Goal: Task Accomplishment & Management: Complete application form

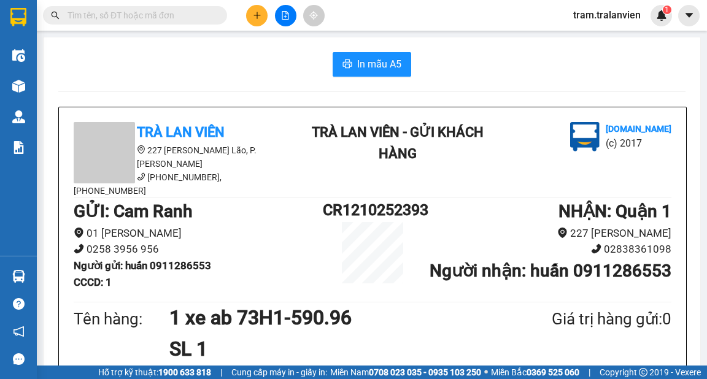
click at [252, 17] on button at bounding box center [256, 15] width 21 height 21
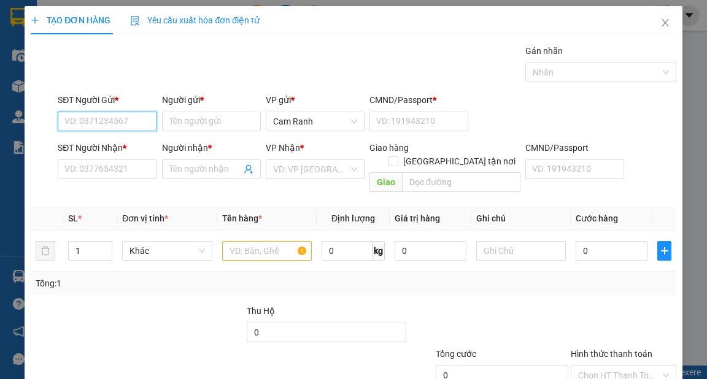
paste input "0327621508"
type input "0327621508"
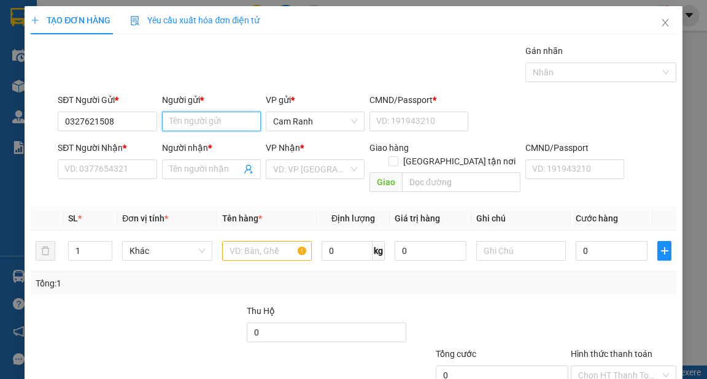
click at [178, 118] on input "Người gửi *" at bounding box center [211, 122] width 99 height 20
type input "u"
click at [171, 123] on input "hhuy" at bounding box center [211, 122] width 99 height 20
type input "huy"
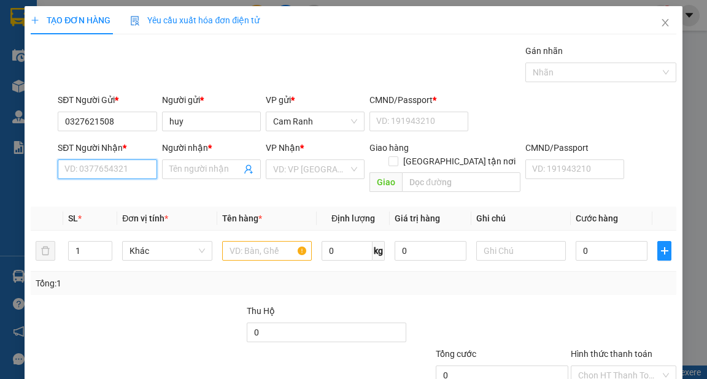
click at [134, 177] on input "SĐT Người Nhận *" at bounding box center [107, 170] width 99 height 20
paste input "0327621508"
type input "0327621508"
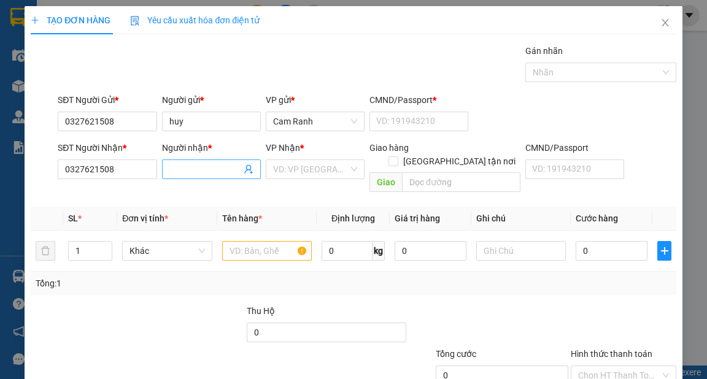
click at [200, 168] on input "Người nhận *" at bounding box center [205, 170] width 72 height 14
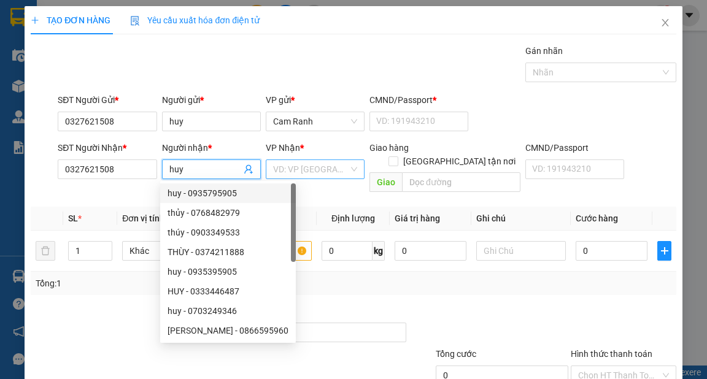
type input "huy"
click at [312, 168] on input "search" at bounding box center [311, 169] width 76 height 18
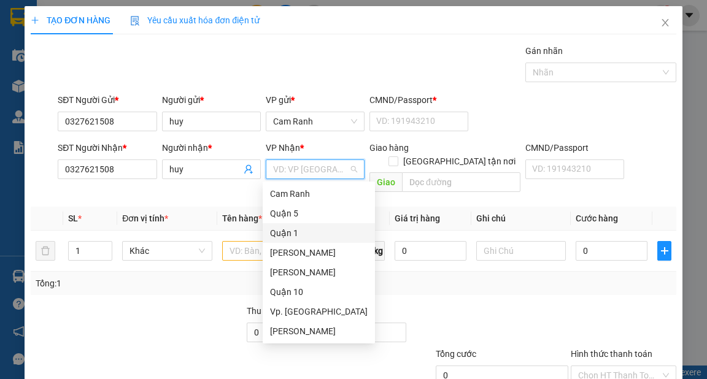
click at [303, 230] on div "Quận 1" at bounding box center [319, 234] width 98 height 14
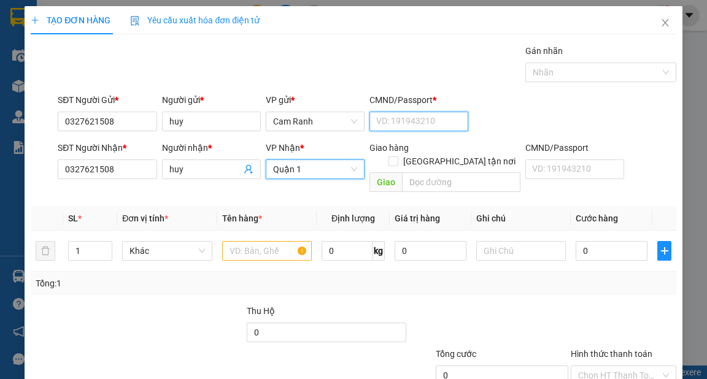
click at [395, 129] on input "CMND/Passport *" at bounding box center [419, 122] width 99 height 20
type input "1"
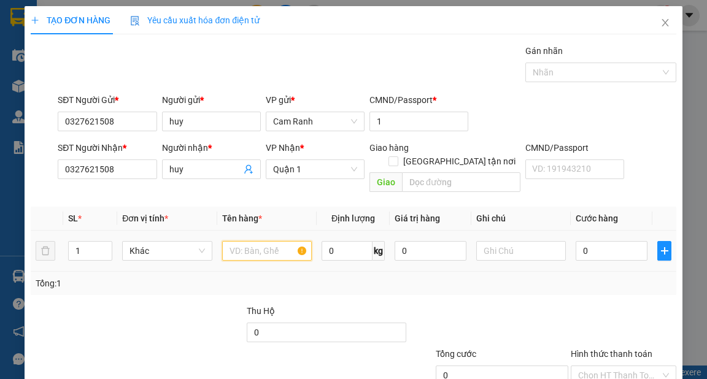
drag, startPoint x: 275, startPoint y: 238, endPoint x: 275, endPoint y: 219, distance: 19.0
click at [275, 241] on input "text" at bounding box center [267, 251] width 90 height 20
type input "1 xe số 79z1 4550"
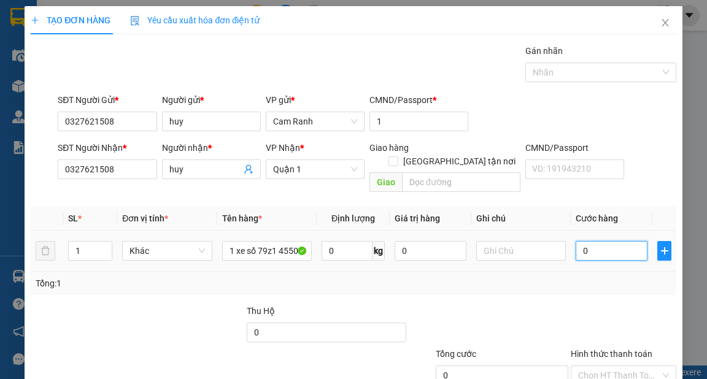
click at [599, 241] on input "0" at bounding box center [612, 251] width 72 height 20
type input "5"
type input "0"
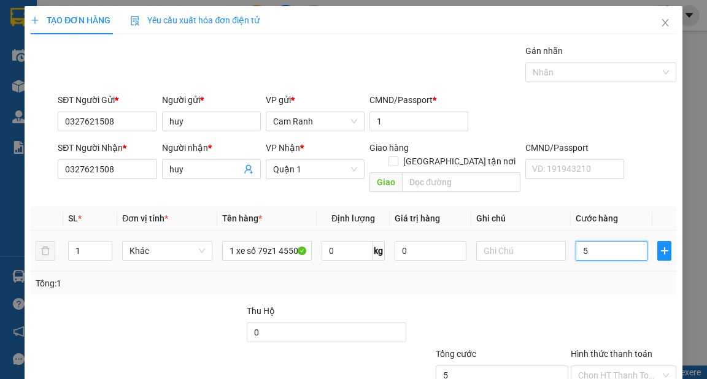
type input "0"
type input "04"
type input "4"
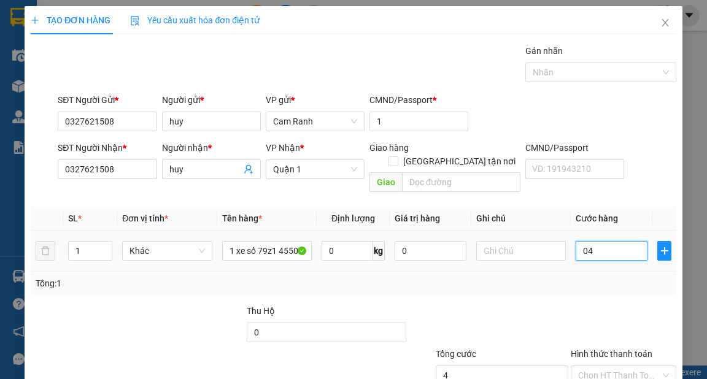
type input "040"
type input "40"
type input "0.400"
type input "400"
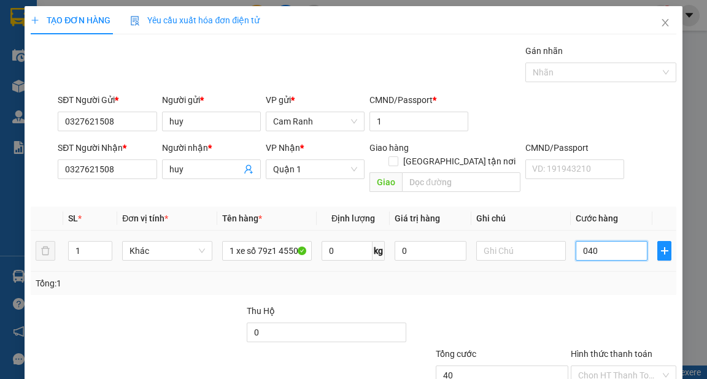
type input "400"
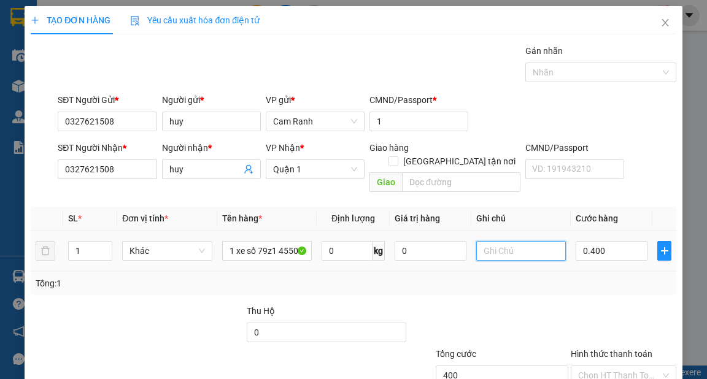
type input "400.000"
click at [533, 246] on input "text" at bounding box center [521, 251] width 90 height 20
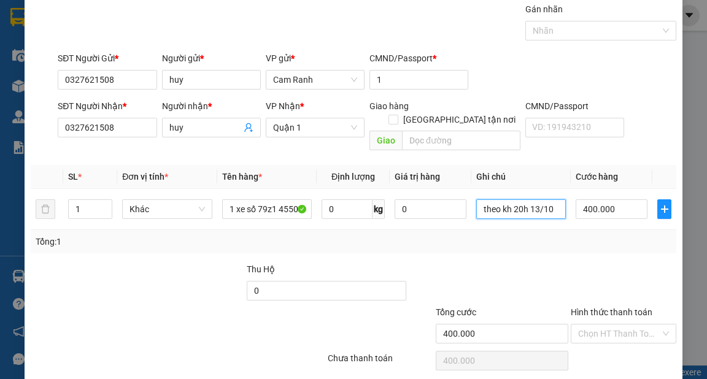
scroll to position [74, 0]
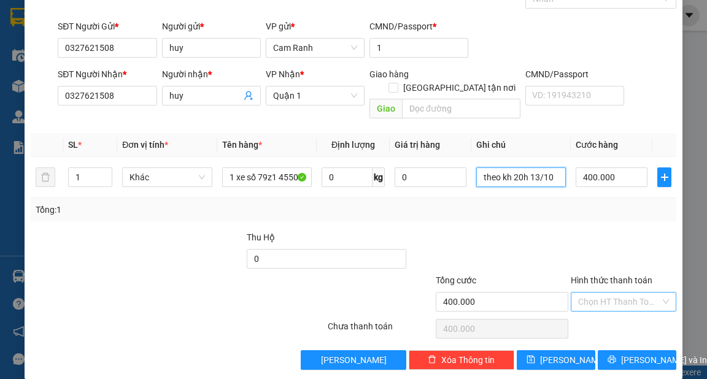
type input "theo kh 20h 13/10"
click at [589, 293] on input "Hình thức thanh toán" at bounding box center [619, 302] width 82 height 18
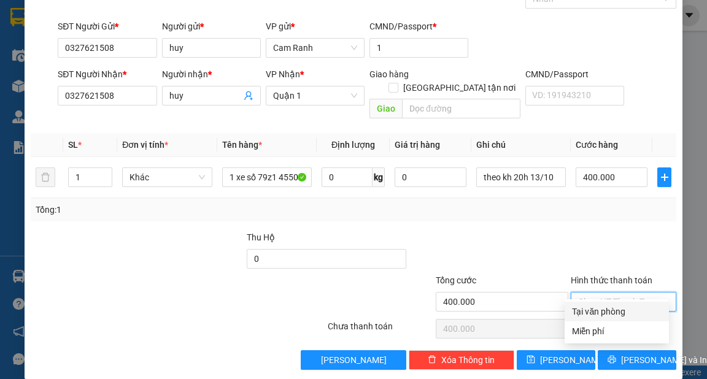
click at [586, 309] on div "Tại văn phòng" at bounding box center [617, 312] width 90 height 14
type input "0"
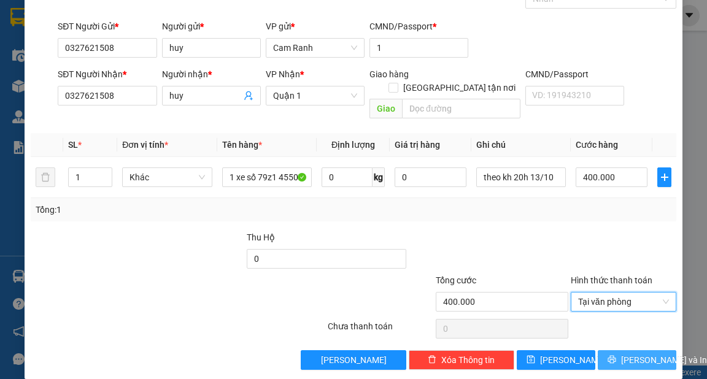
click at [635, 354] on span "[PERSON_NAME] và In" at bounding box center [664, 361] width 86 height 14
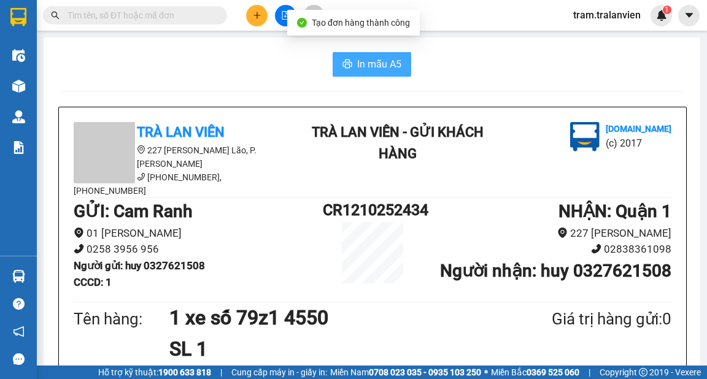
click at [395, 59] on span "In mẫu A5" at bounding box center [379, 63] width 44 height 15
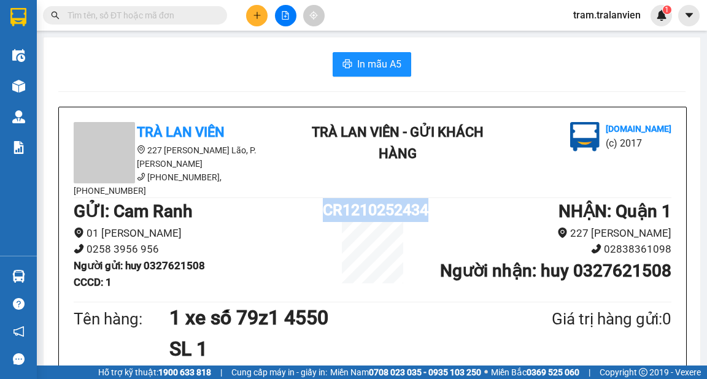
copy div "CR1210252434"
drag, startPoint x: 325, startPoint y: 195, endPoint x: 435, endPoint y: 187, distance: 109.6
click at [435, 198] on div "GỬI : Cam Ranh 01 [PERSON_NAME] 0258 3956 956 Người gửi : huy 0327621508 CCCD :…" at bounding box center [373, 248] width 598 height 101
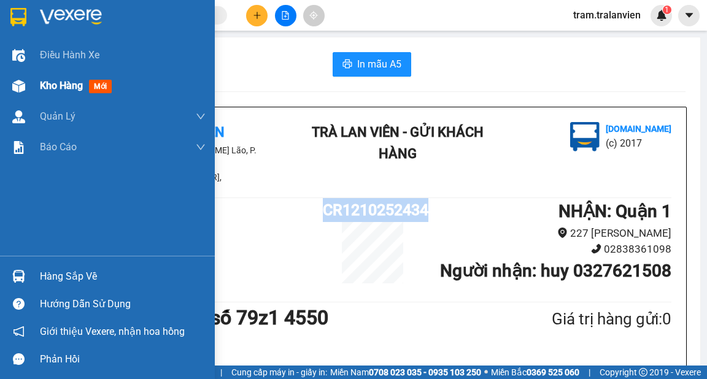
click at [43, 85] on span "Kho hàng" at bounding box center [61, 86] width 43 height 12
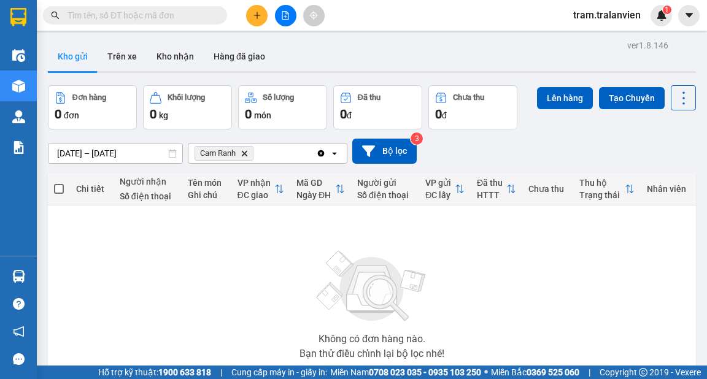
click at [133, 147] on div "ver 1.8.146 Kho gửi Trên xe Kho nhận Hàng đã giao Đơn hàng 0 đơn Khối lượng 0 k…" at bounding box center [372, 239] width 658 height 405
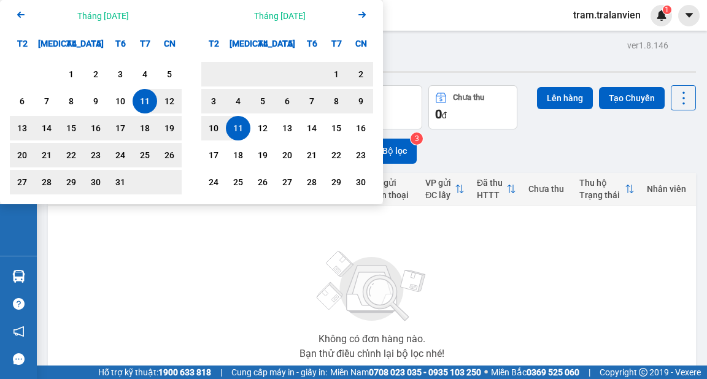
click at [147, 106] on div "11" at bounding box center [144, 101] width 17 height 15
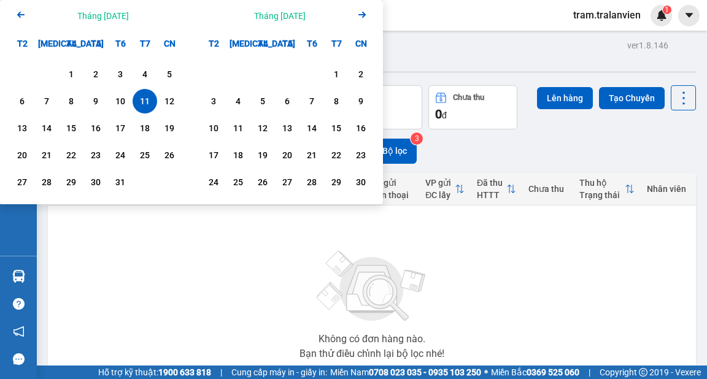
click at [451, 48] on div "Kho gửi Trên xe Kho nhận Hàng đã giao" at bounding box center [372, 58] width 648 height 33
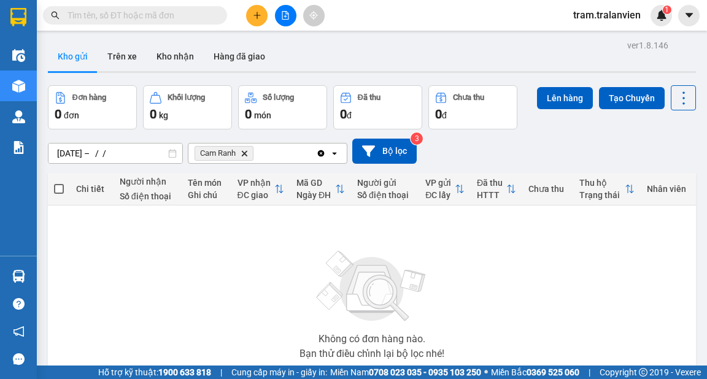
click at [244, 152] on icon "Delete" at bounding box center [244, 153] width 7 height 7
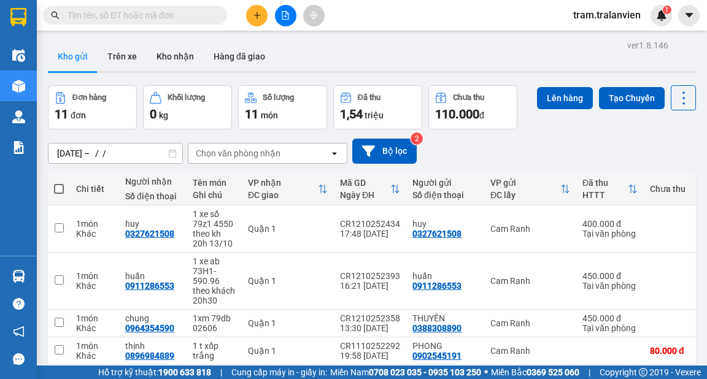
click at [124, 154] on div "ver 1.8.146 Kho gửi Trên xe Kho nhận Hàng đã giao Đơn hàng 11 đơn Khối lượng 0 …" at bounding box center [372, 306] width 658 height 538
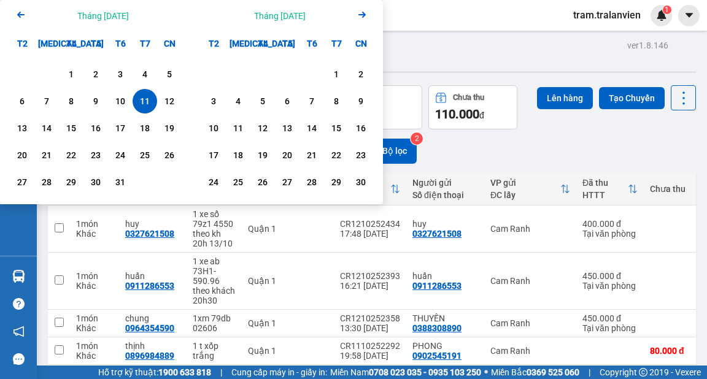
click at [145, 102] on div "11" at bounding box center [144, 101] width 17 height 15
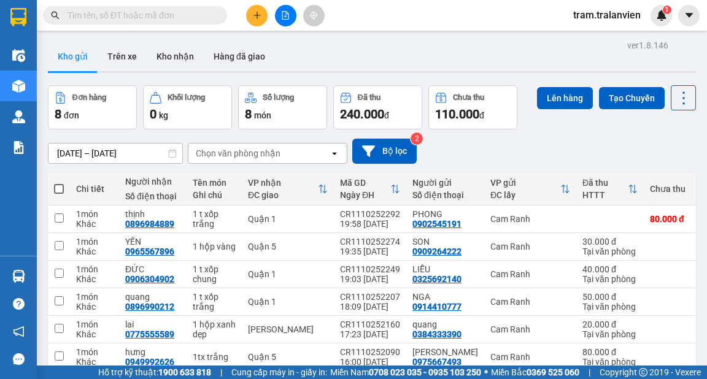
click at [60, 155] on div "ver 1.8.146 Kho gửi Trên xe Kho nhận Hàng đã giao Đơn hàng 8 đơn Khối lượng 0 k…" at bounding box center [372, 254] width 658 height 434
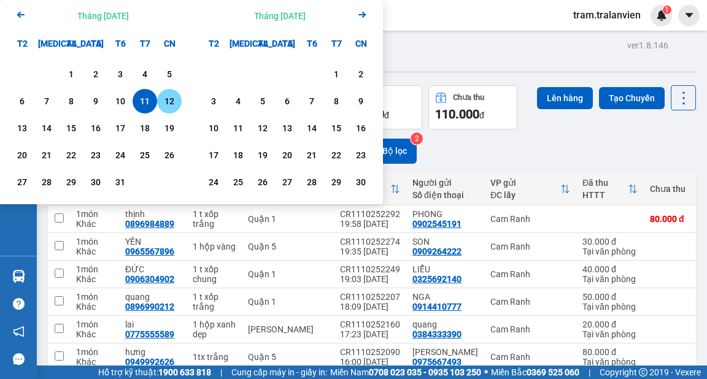
click at [169, 100] on div "12" at bounding box center [169, 101] width 17 height 15
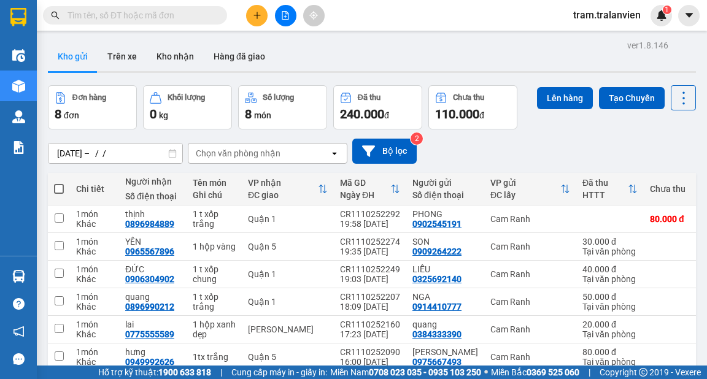
click at [452, 48] on div "Kho gửi Trên xe Kho nhận Hàng đã giao" at bounding box center [372, 58] width 648 height 33
click at [122, 151] on div "ver 1.8.146 Kho gửi Trên xe Kho nhận Hàng đã giao Đơn hàng 8 đơn Khối lượng 0 k…" at bounding box center [372, 254] width 658 height 434
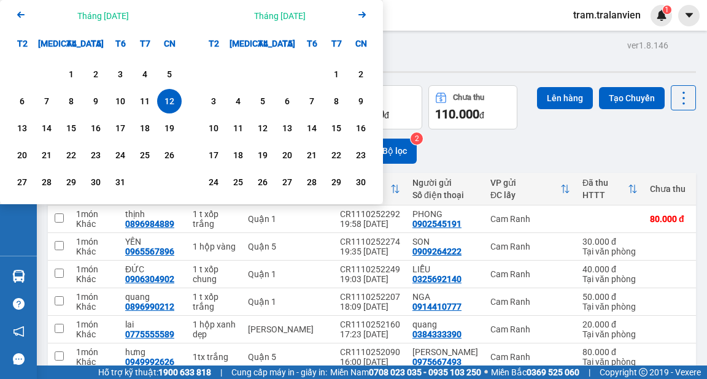
click at [169, 102] on div "12" at bounding box center [169, 101] width 17 height 15
type input "[DATE] – [DATE]"
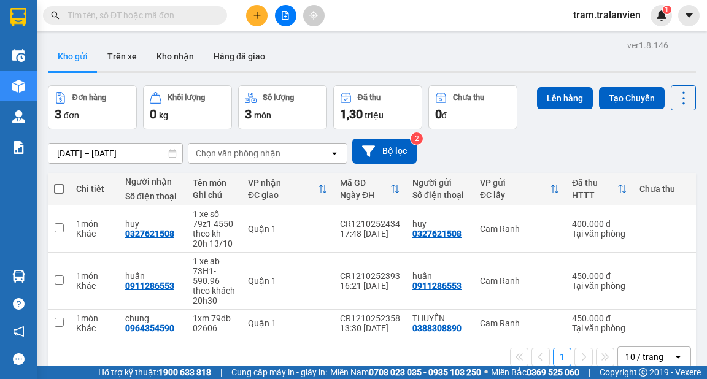
scroll to position [49, 0]
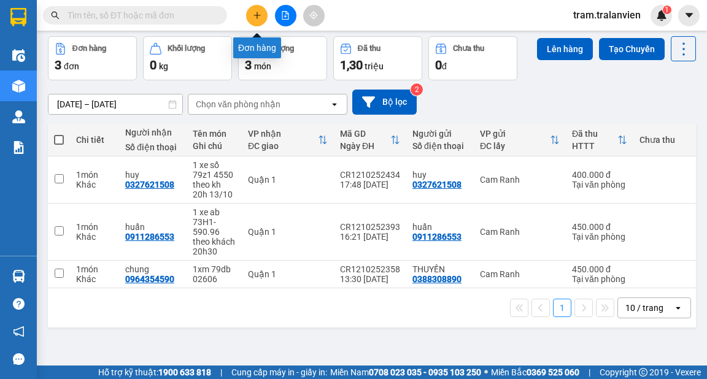
click at [255, 10] on button at bounding box center [256, 15] width 21 height 21
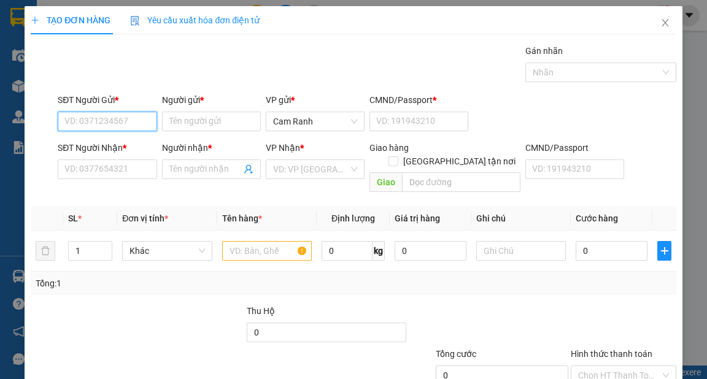
click at [145, 118] on input "SĐT Người Gửi *" at bounding box center [107, 122] width 99 height 20
click at [140, 142] on div "0975667493 - [PERSON_NAME]" at bounding box center [124, 146] width 121 height 14
type input "0975667493"
type input "[PERSON_NAME]"
type input "056195009177"
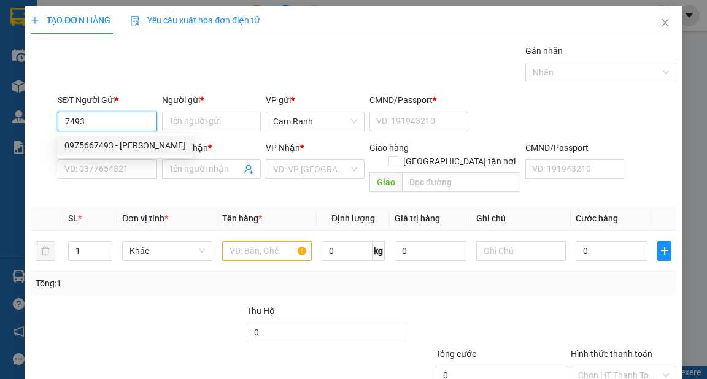
type input "0949992626"
type input "hưng"
type input "051204011669"
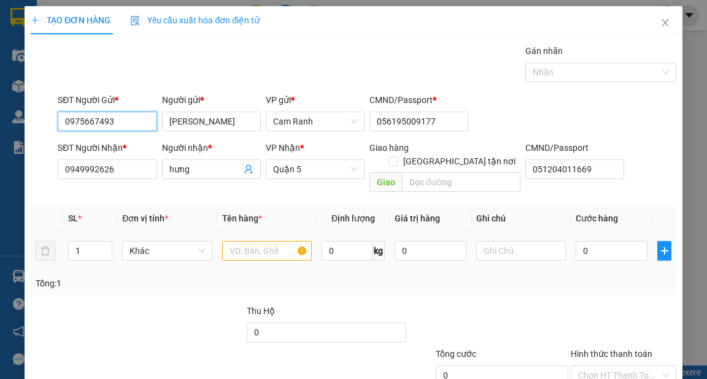
type input "0975667493"
click at [245, 241] on input "text" at bounding box center [267, 251] width 90 height 20
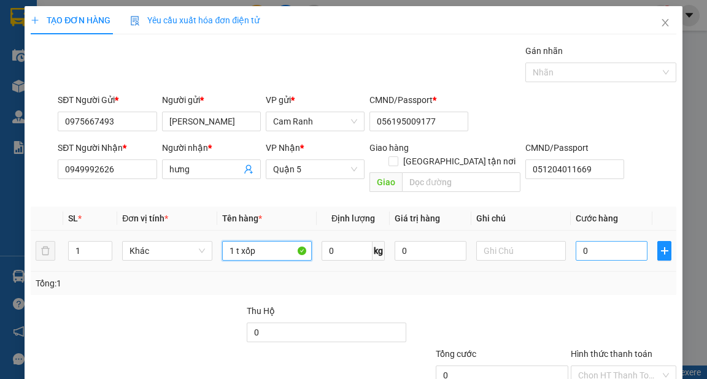
type input "1 t xốp"
click at [592, 241] on input "0" at bounding box center [612, 251] width 72 height 20
type input "8"
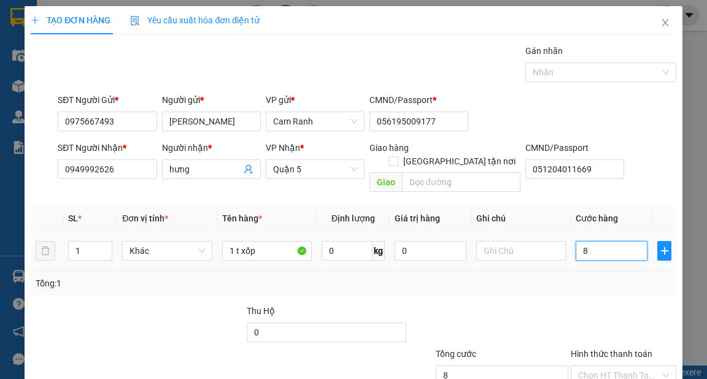
type input "80"
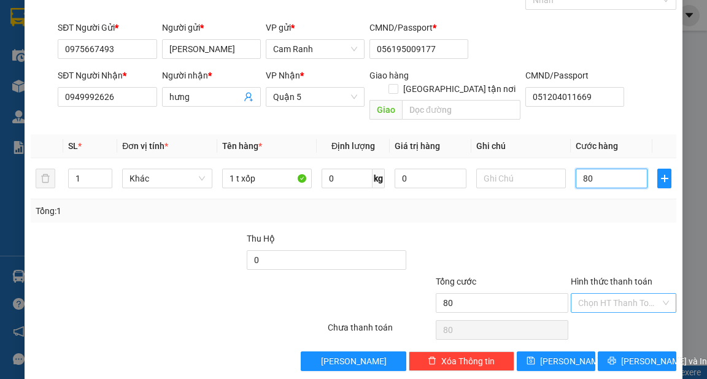
scroll to position [74, 0]
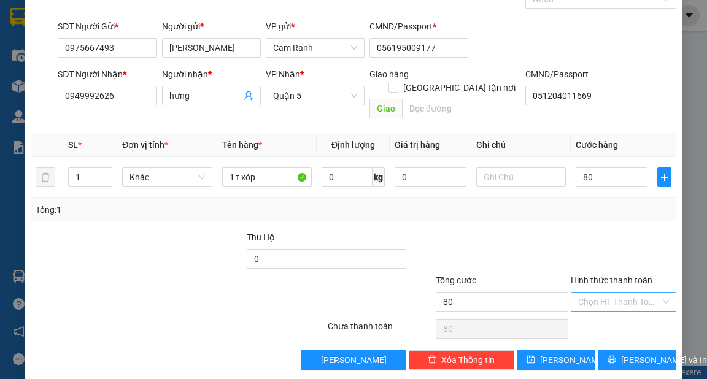
type input "80.000"
click at [607, 293] on input "Hình thức thanh toán" at bounding box center [619, 302] width 82 height 18
click at [613, 309] on div "Tại văn phòng" at bounding box center [617, 312] width 90 height 14
type input "0"
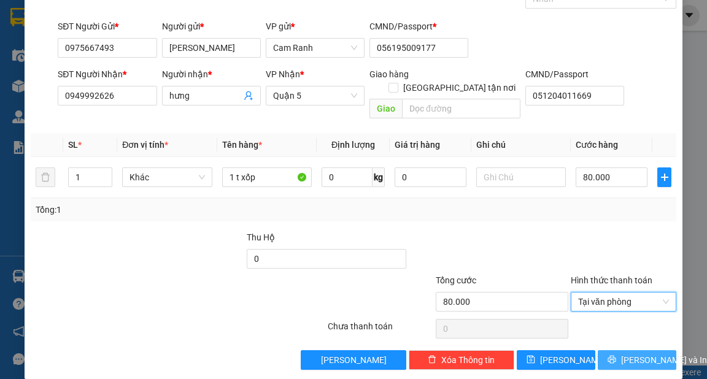
click at [630, 354] on span "[PERSON_NAME] và In" at bounding box center [664, 361] width 86 height 14
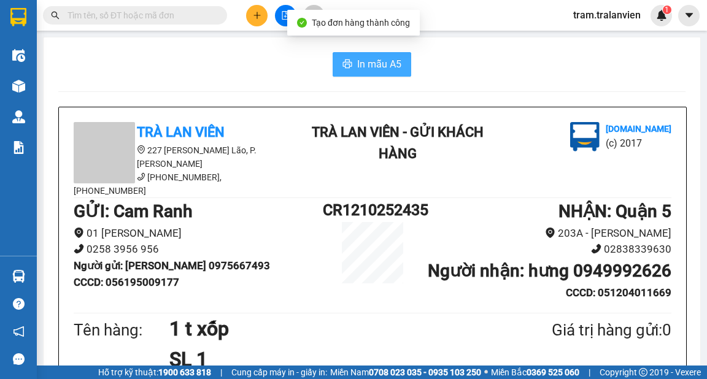
click at [388, 64] on span "In mẫu A5" at bounding box center [379, 63] width 44 height 15
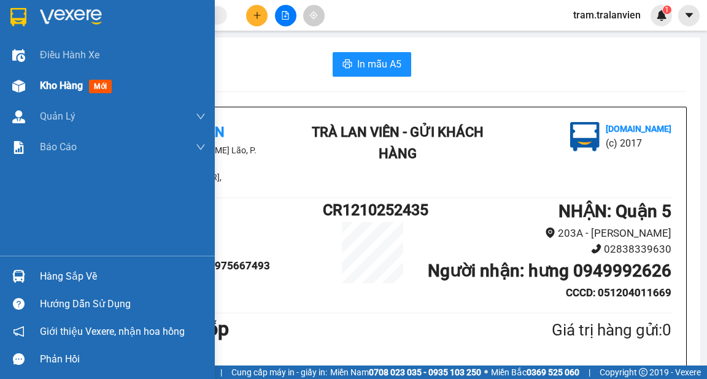
click at [54, 91] on span "Kho hàng" at bounding box center [61, 86] width 43 height 12
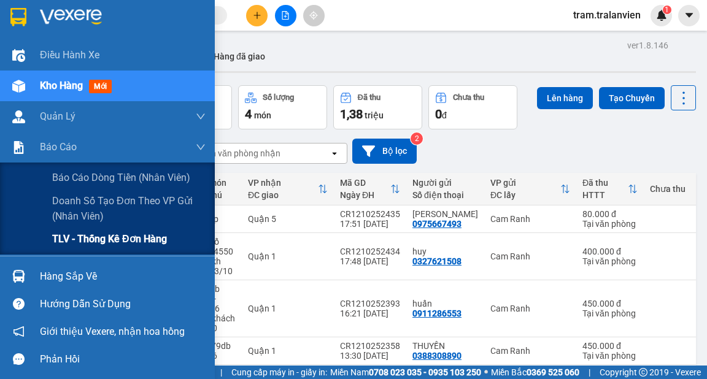
drag, startPoint x: 88, startPoint y: 234, endPoint x: 707, endPoint y: 152, distance: 624.2
click at [88, 234] on span "TLV - Thống kê đơn hàng" at bounding box center [109, 238] width 114 height 15
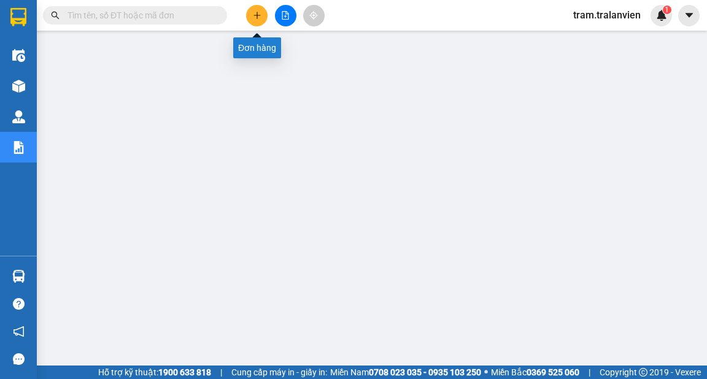
click at [260, 20] on button at bounding box center [256, 15] width 21 height 21
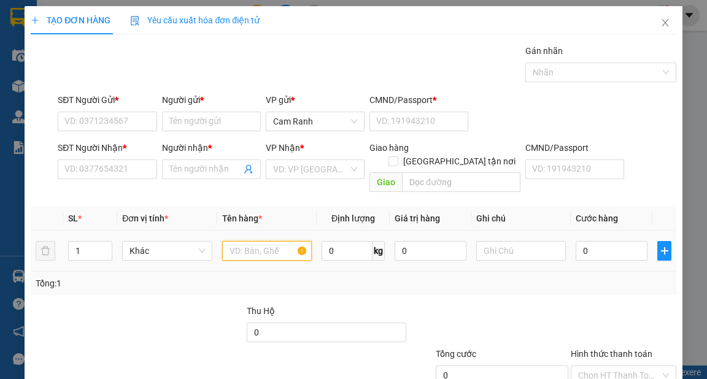
drag, startPoint x: 241, startPoint y: 244, endPoint x: 243, endPoint y: 231, distance: 13.0
click at [243, 241] on input "text" at bounding box center [267, 251] width 90 height 20
type input "1 t xốp trắng"
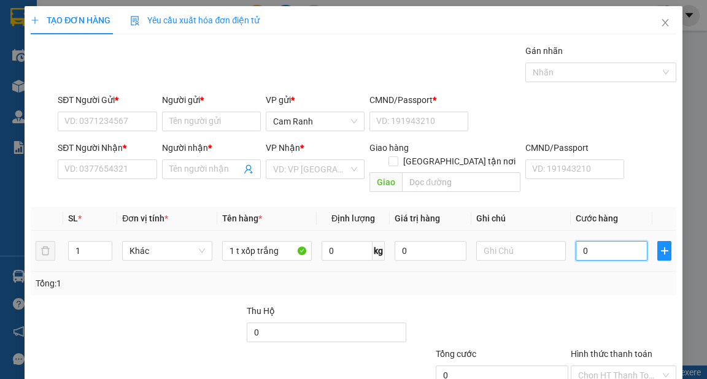
click at [583, 241] on input "0" at bounding box center [612, 251] width 72 height 20
type input "4"
type input "40"
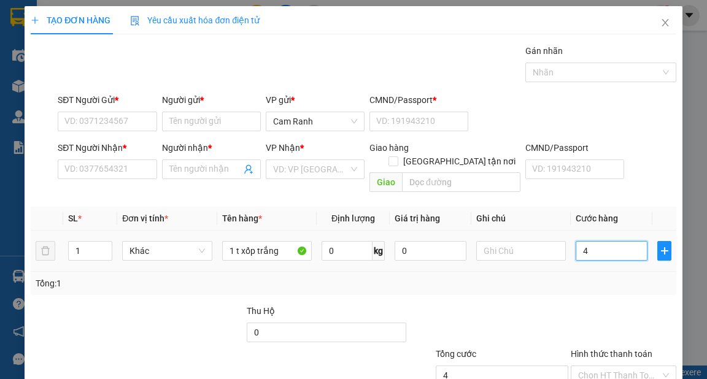
type input "40"
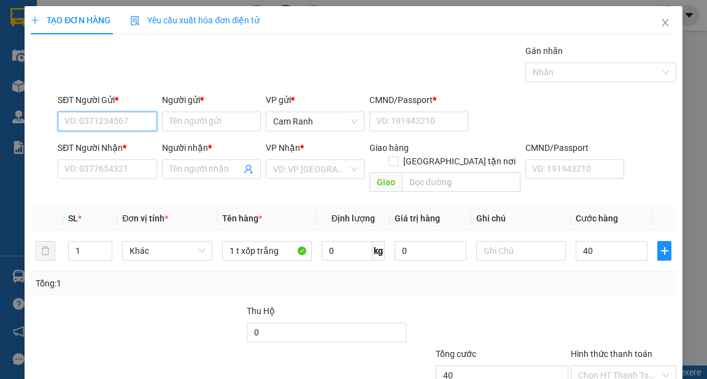
type input "40.000"
click at [128, 118] on input "SĐT Người Gửi *" at bounding box center [107, 122] width 99 height 20
type input "0919820202"
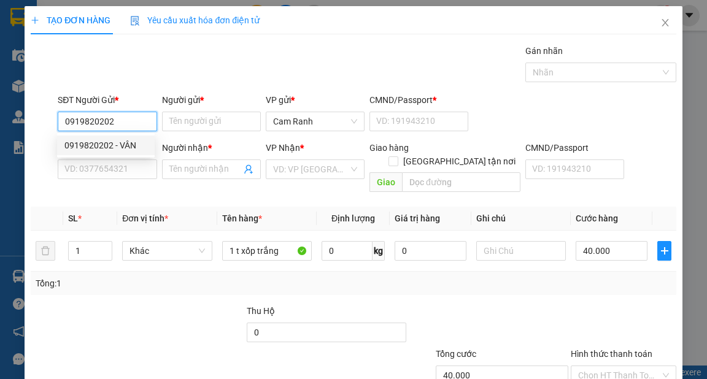
click at [118, 147] on div "0919820202 - VÂN" at bounding box center [105, 146] width 83 height 14
type input "VÂN"
type input "1"
type input "0946427777"
type input "THẮNG"
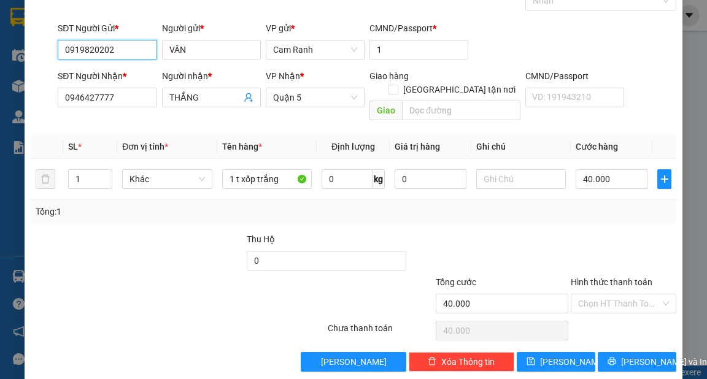
scroll to position [74, 0]
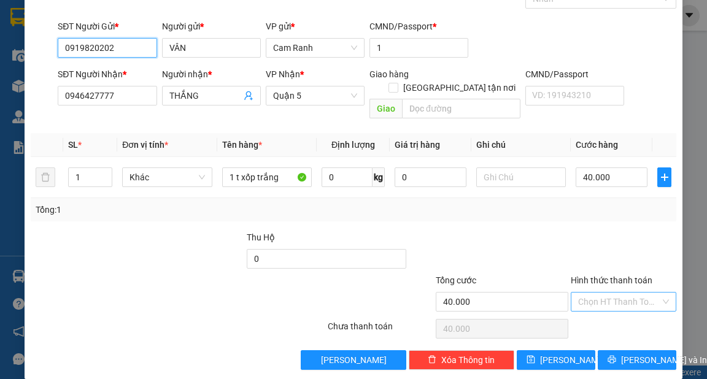
type input "0919820202"
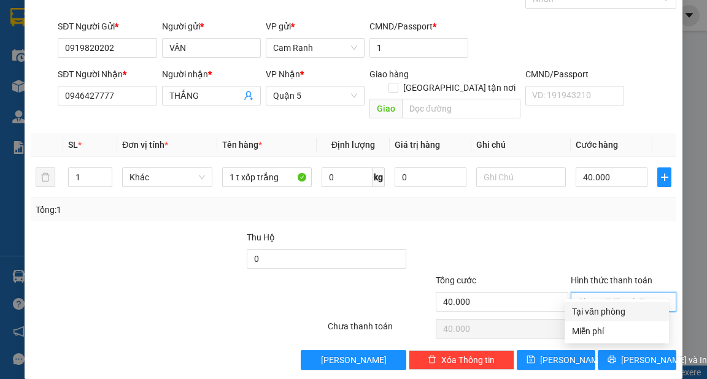
click at [617, 293] on input "Hình thức thanh toán" at bounding box center [619, 302] width 82 height 18
drag, startPoint x: 624, startPoint y: 317, endPoint x: 481, endPoint y: 238, distance: 163.2
click at [483, 260] on div "Transit Pickup Surcharge Ids Transit Deliver Surcharge Ids Transit Deliver Surc…" at bounding box center [353, 171] width 645 height 400
click at [487, 231] on div at bounding box center [489, 252] width 162 height 43
click at [614, 293] on input "Hình thức thanh toán" at bounding box center [619, 302] width 82 height 18
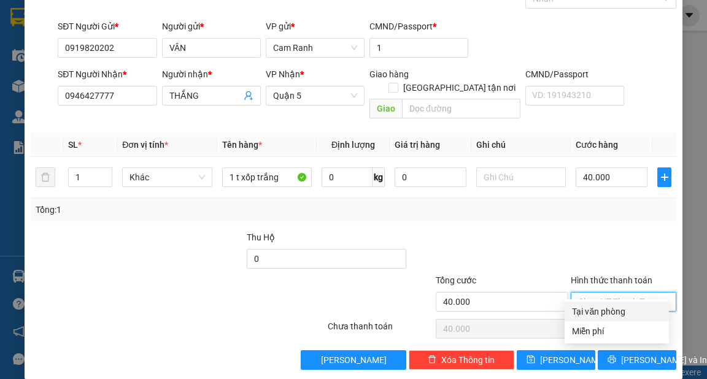
click at [603, 311] on div "Tại văn phòng" at bounding box center [617, 312] width 90 height 14
type input "0"
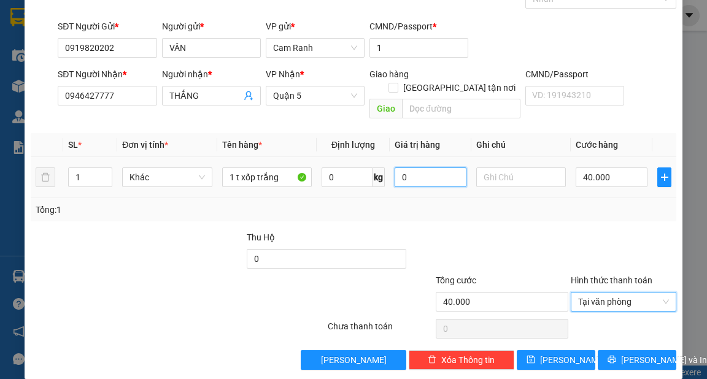
click at [416, 168] on input "0" at bounding box center [431, 178] width 72 height 20
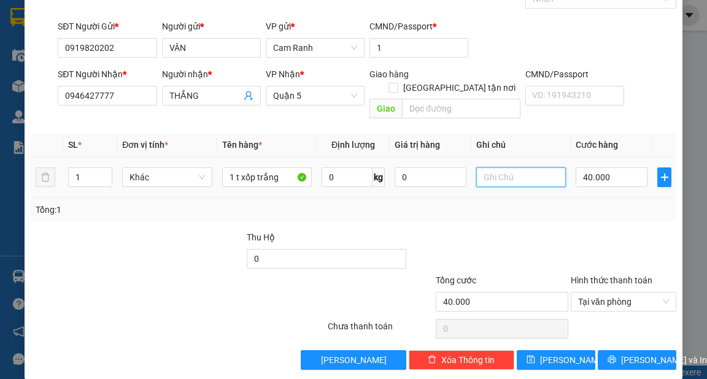
click at [484, 168] on input "text" at bounding box center [521, 178] width 90 height 20
type input "gtn(345/28 [GEOGRAPHIC_DATA], [GEOGRAPHIC_DATA], q6 cũ , [GEOGRAPHIC_DATA])"
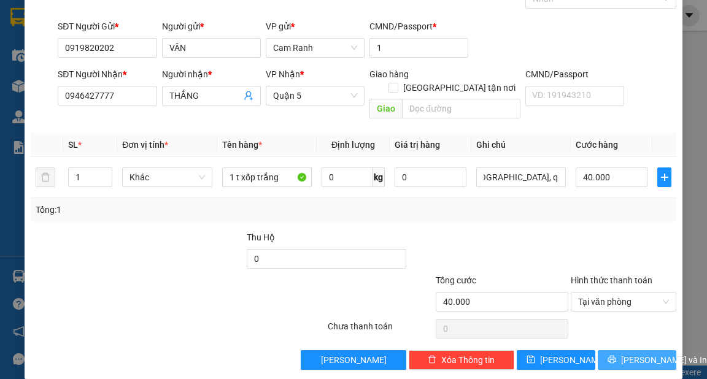
scroll to position [0, 0]
click at [618, 350] on button "[PERSON_NAME] và In" at bounding box center [637, 360] width 79 height 20
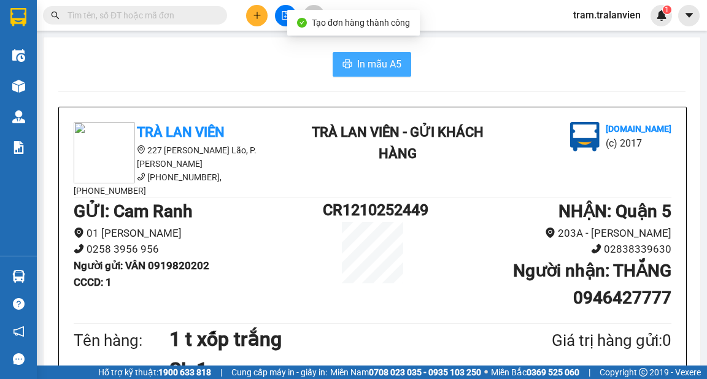
click at [362, 66] on span "In mẫu A5" at bounding box center [379, 63] width 44 height 15
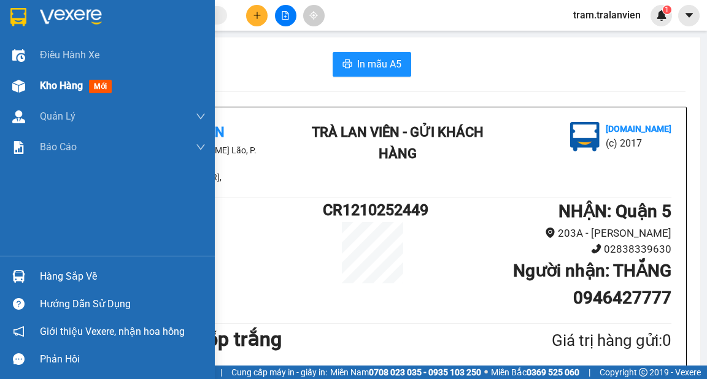
click at [40, 84] on span "Kho hàng" at bounding box center [61, 86] width 43 height 12
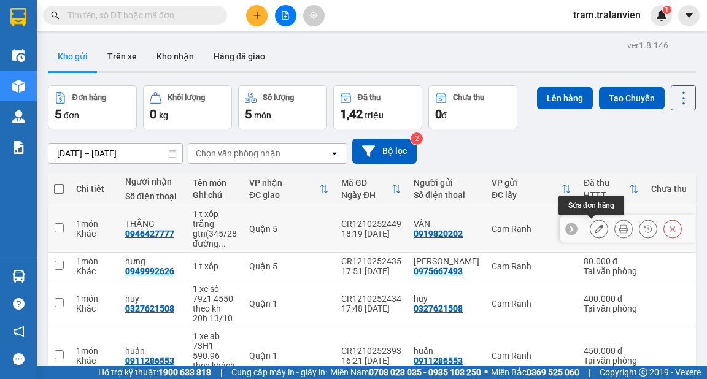
click at [595, 231] on icon at bounding box center [599, 229] width 9 height 9
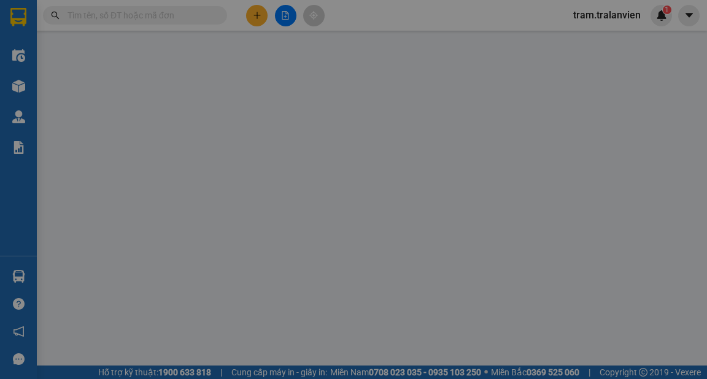
type input "0919820202"
type input "VÂN"
type input "1"
type input "0946427777"
type input "THẮNG"
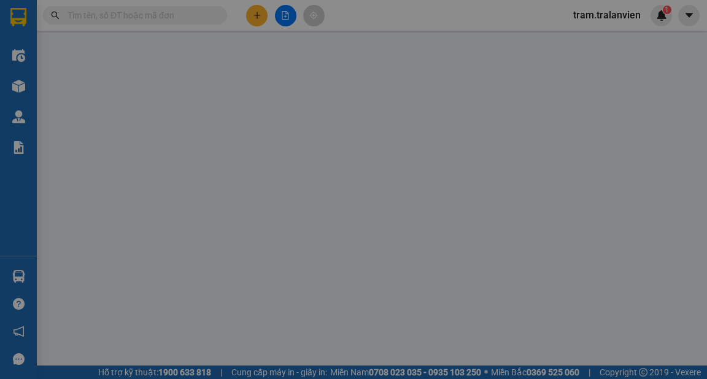
type input "40.000"
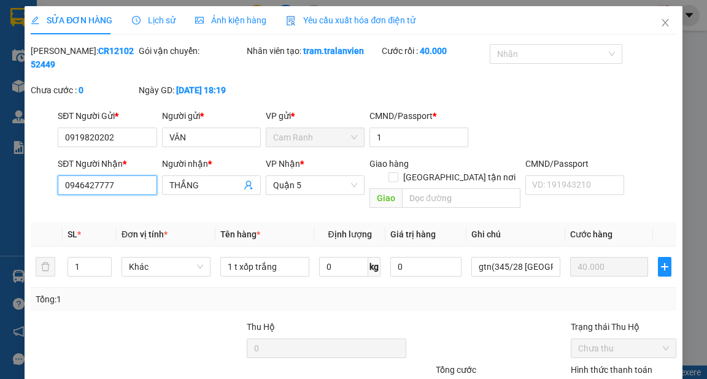
drag, startPoint x: 124, startPoint y: 187, endPoint x: 71, endPoint y: 190, distance: 53.5
click at [71, 190] on input "0946427777" at bounding box center [107, 186] width 99 height 20
type input "0913123333"
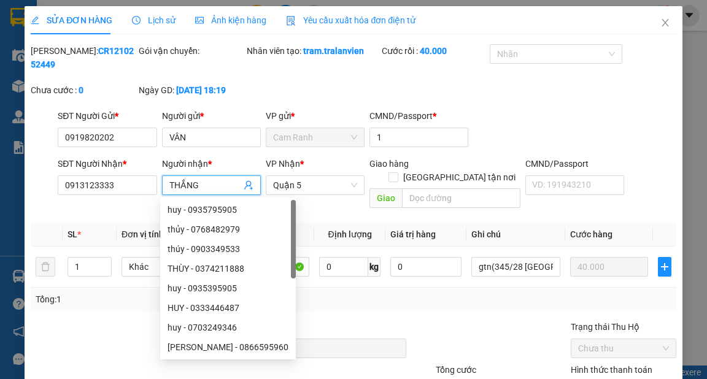
drag, startPoint x: 196, startPoint y: 187, endPoint x: 167, endPoint y: 187, distance: 29.5
click at [169, 187] on input "THẮNG" at bounding box center [205, 186] width 72 height 14
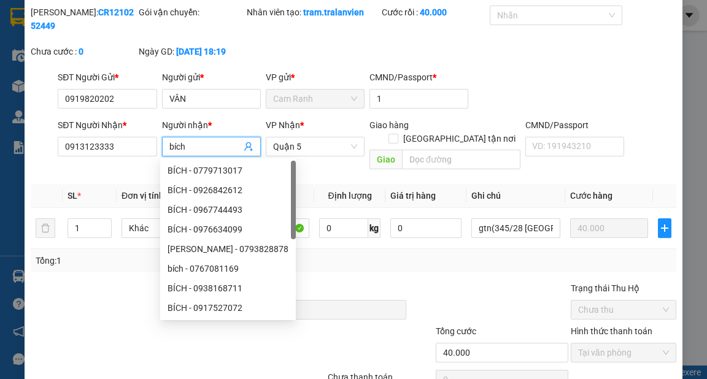
scroll to position [90, 0]
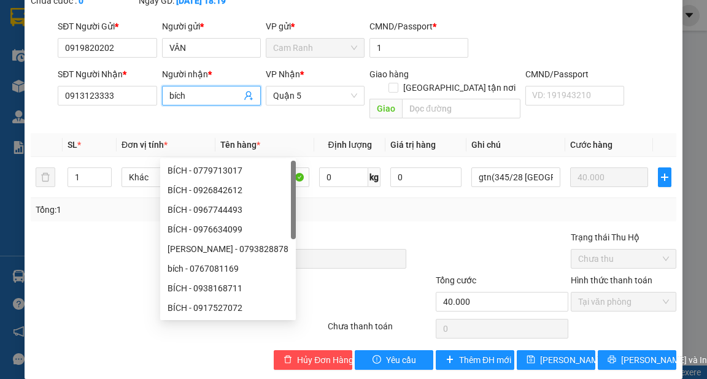
type input "bích"
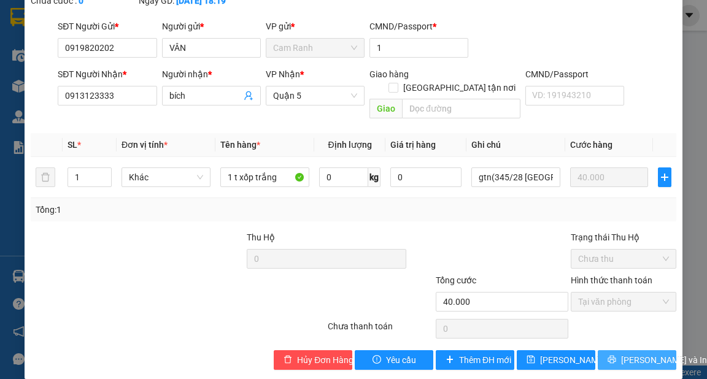
click at [627, 354] on span "[PERSON_NAME] và In" at bounding box center [664, 361] width 86 height 14
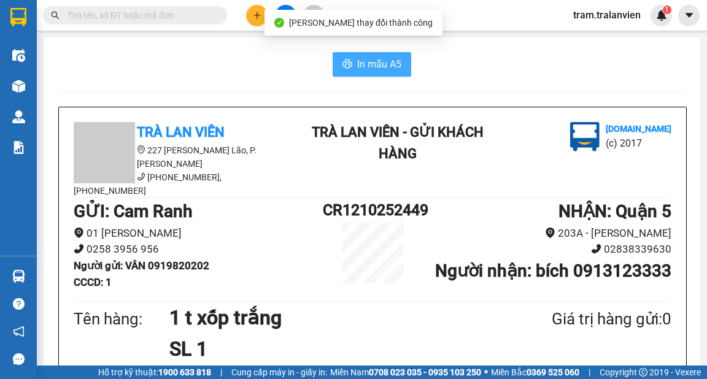
click at [383, 68] on span "In mẫu A5" at bounding box center [379, 63] width 44 height 15
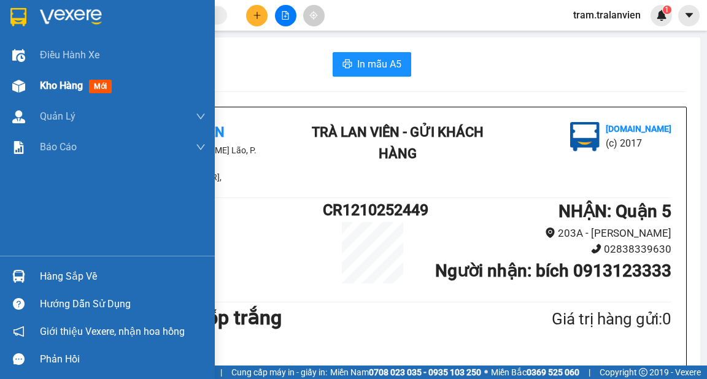
click at [37, 83] on div "Kho hàng mới" at bounding box center [107, 86] width 215 height 31
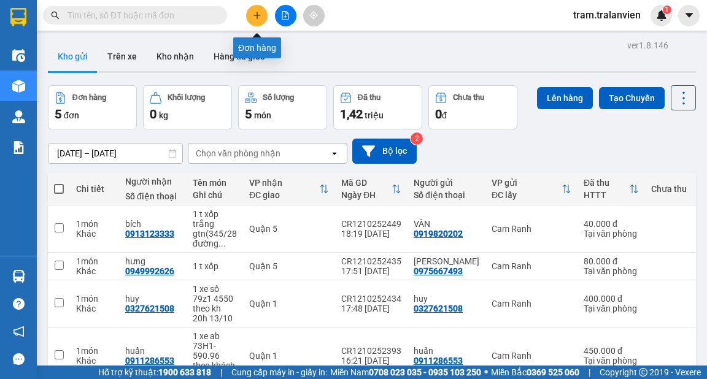
click at [255, 15] on icon "plus" at bounding box center [257, 15] width 9 height 9
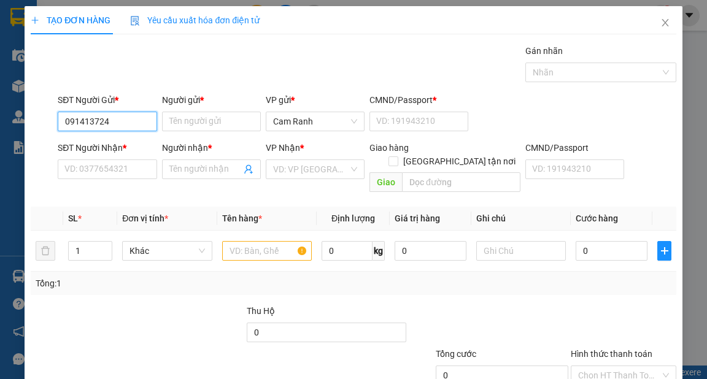
type input "0914137246"
click at [120, 141] on div "0914137246 - HUY" at bounding box center [105, 146] width 83 height 14
type input "HUY"
type input "1"
type input "0944806824"
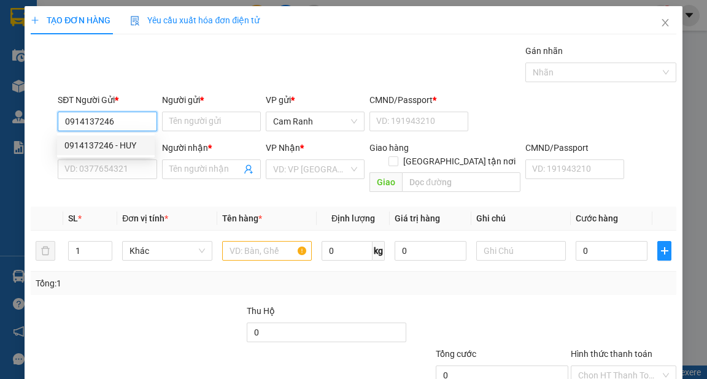
type input "HUYNH"
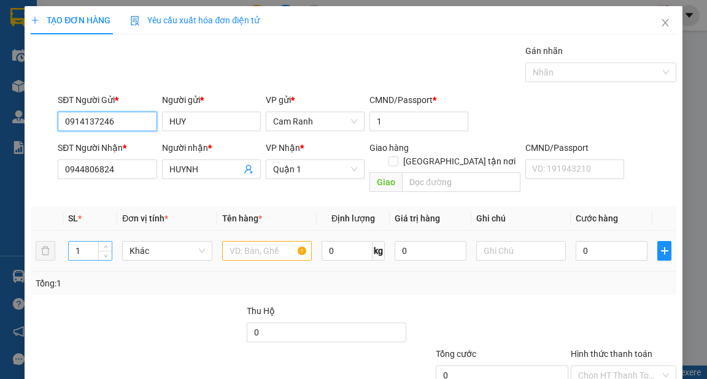
type input "0914137246"
drag, startPoint x: 82, startPoint y: 242, endPoint x: 72, endPoint y: 242, distance: 9.8
click at [72, 242] on input "1" at bounding box center [91, 251] width 44 height 18
click at [246, 241] on input "text" at bounding box center [267, 251] width 90 height 20
drag, startPoint x: 91, startPoint y: 239, endPoint x: 64, endPoint y: 239, distance: 27.6
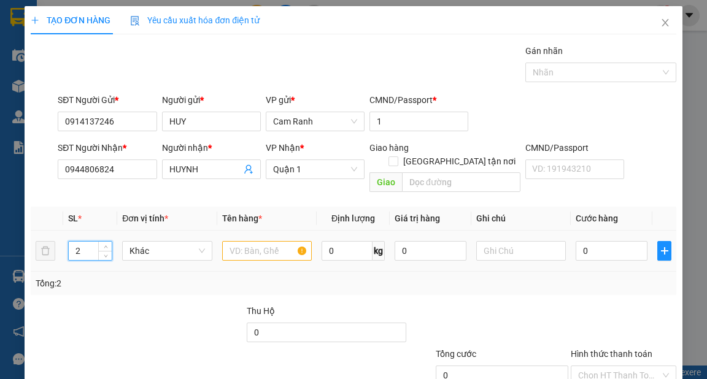
click at [64, 239] on td "2" at bounding box center [90, 251] width 55 height 41
type input "1"
click at [265, 241] on input "text" at bounding box center [267, 251] width 90 height 20
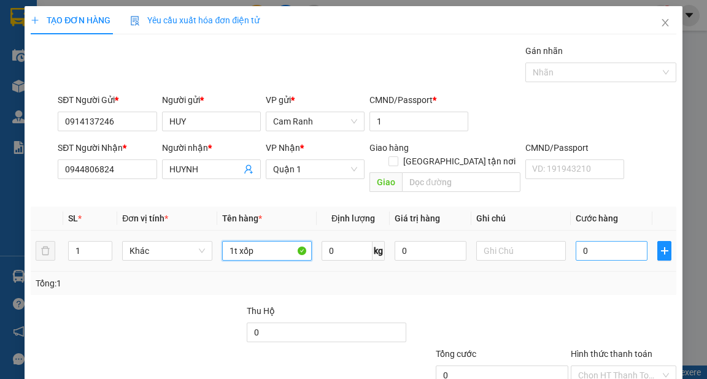
type input "1t xốp"
click at [592, 241] on input "0" at bounding box center [612, 251] width 72 height 20
type input "7"
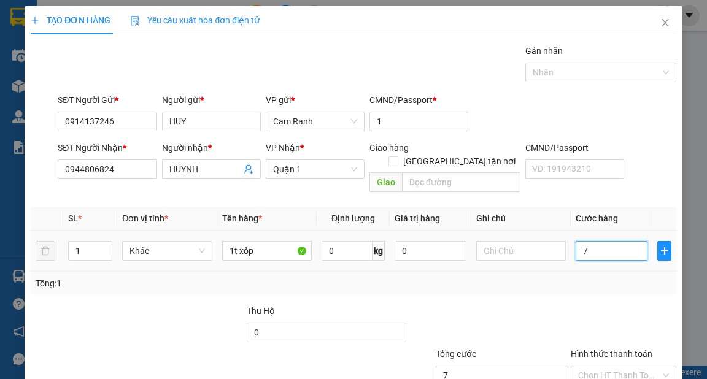
type input "70"
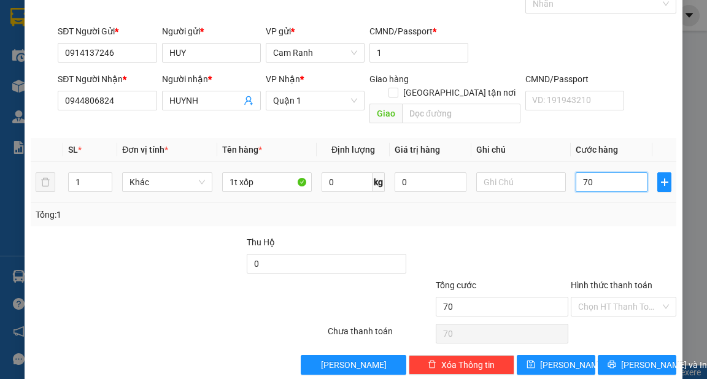
scroll to position [74, 0]
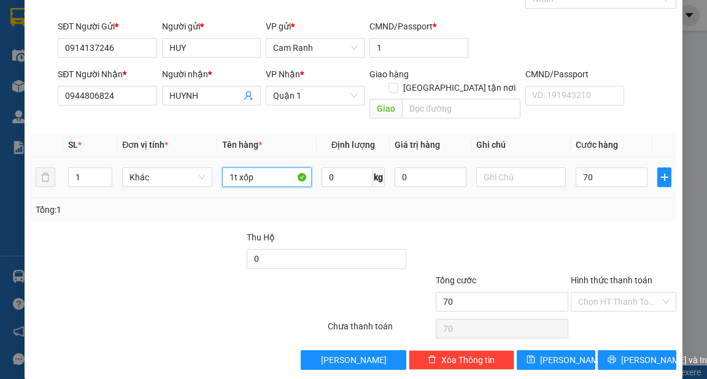
type input "70.000"
click at [266, 168] on input "1t xốp" at bounding box center [267, 178] width 90 height 20
type input "1t xốp chung"
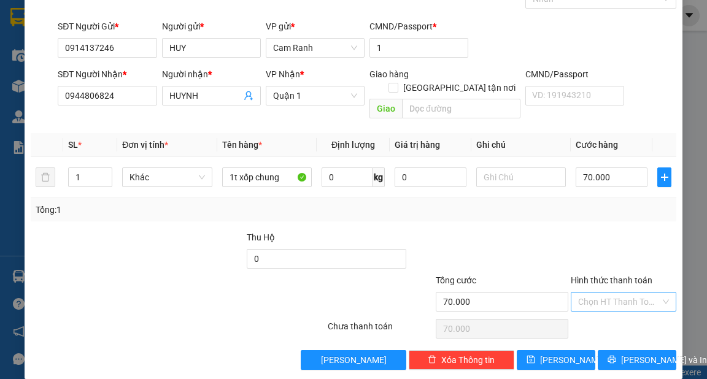
click at [622, 293] on input "Hình thức thanh toán" at bounding box center [619, 302] width 82 height 18
drag, startPoint x: 618, startPoint y: 307, endPoint x: 636, endPoint y: 329, distance: 28.4
click at [618, 307] on div "Tại văn phòng" at bounding box center [617, 312] width 90 height 14
type input "0"
click at [637, 354] on span "[PERSON_NAME] và In" at bounding box center [664, 361] width 86 height 14
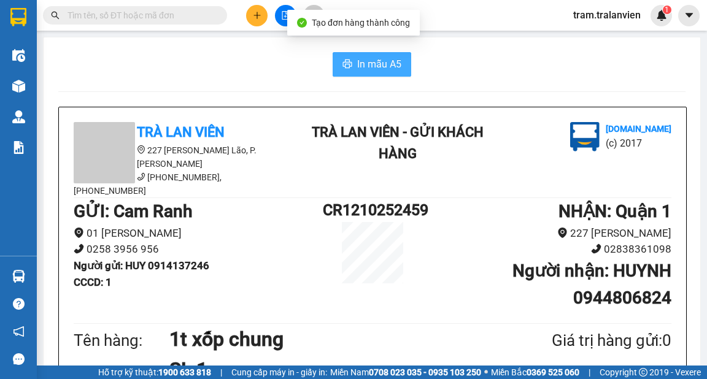
click at [391, 72] on button "In mẫu A5" at bounding box center [372, 64] width 79 height 25
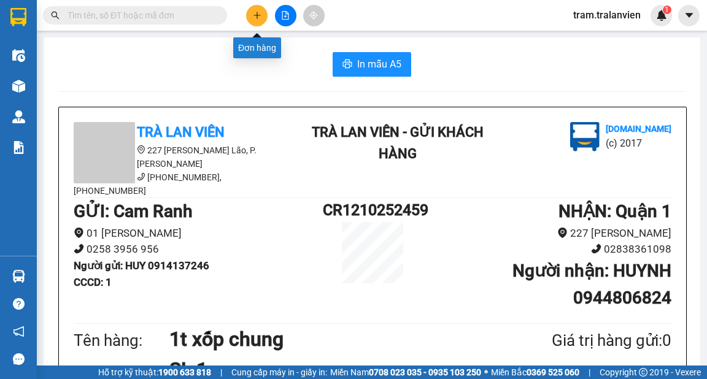
click at [261, 17] on button at bounding box center [256, 15] width 21 height 21
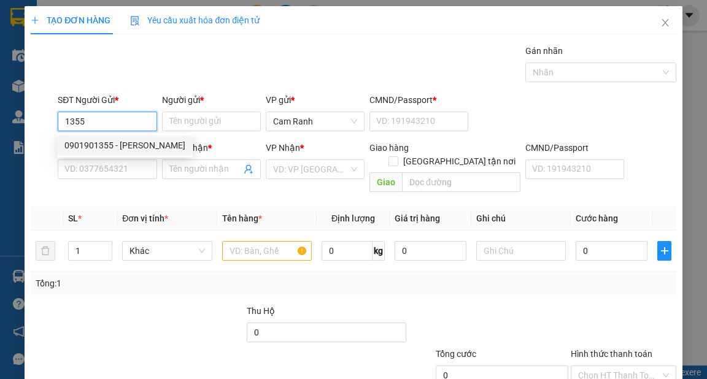
click at [118, 143] on div "0901901355 - [PERSON_NAME]" at bounding box center [124, 146] width 121 height 14
type input "0901901355"
type input "[PERSON_NAME]"
type input "1"
type input "0766676171"
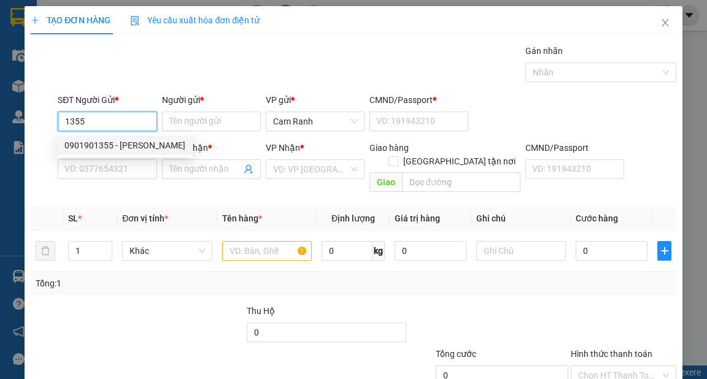
type input "nhựt"
type input "083081000930"
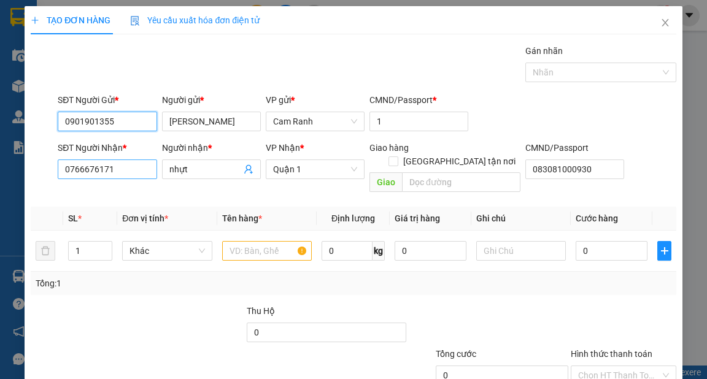
type input "0901901355"
drag, startPoint x: 131, startPoint y: 175, endPoint x: 0, endPoint y: 159, distance: 131.7
click at [0, 159] on div "TẠO ĐƠN HÀNG Yêu cầu xuất hóa đơn điện tử Transit Pickup Surcharge Ids Transit …" at bounding box center [353, 189] width 707 height 379
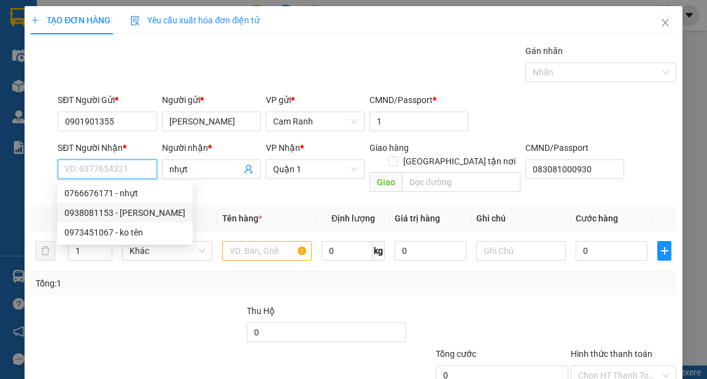
click at [147, 207] on div "0938081153 - [PERSON_NAME]" at bounding box center [124, 213] width 121 height 14
type input "0938081153"
type input "[PERSON_NAME]"
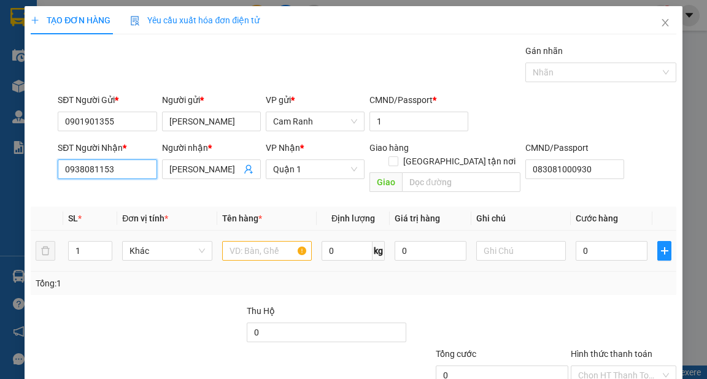
type input "0938081153"
click at [244, 241] on input "text" at bounding box center [267, 251] width 90 height 20
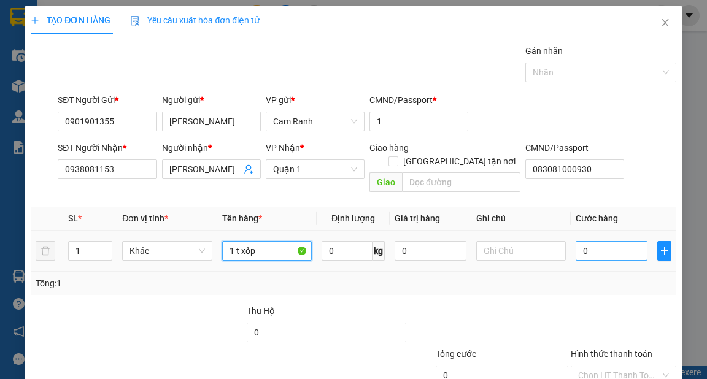
type input "1 t xốp"
click at [586, 241] on input "0" at bounding box center [612, 251] width 72 height 20
type input "4"
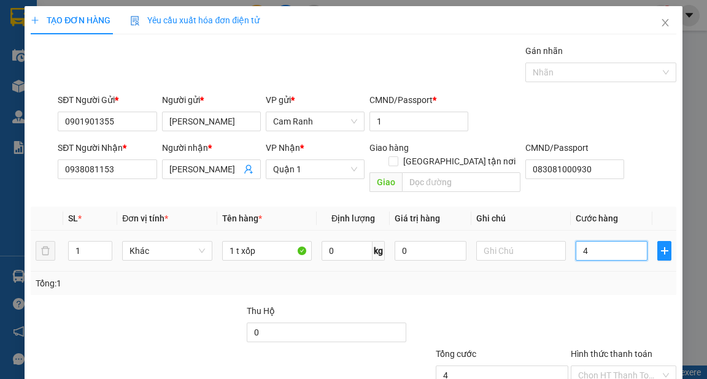
type input "40"
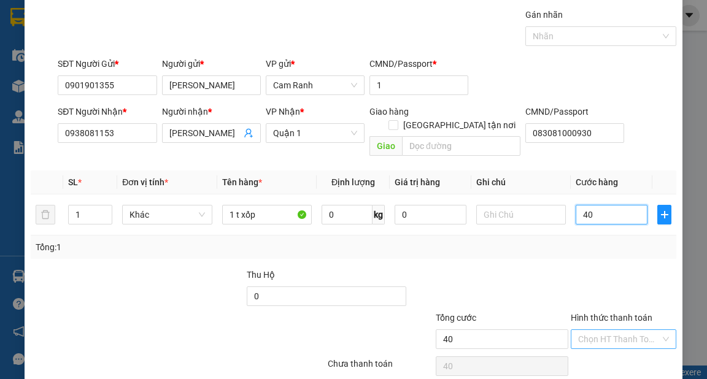
scroll to position [74, 0]
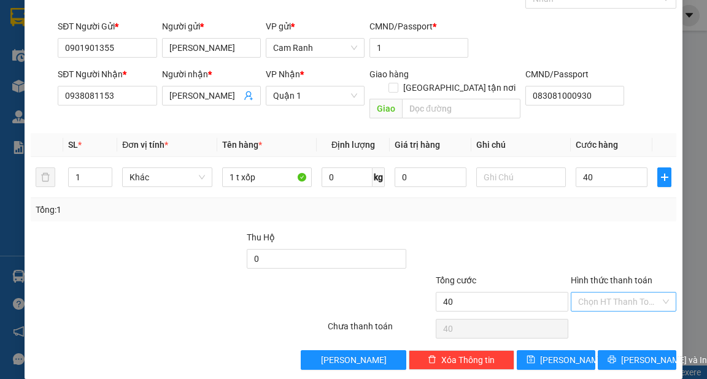
type input "40.000"
click at [589, 293] on input "Hình thức thanh toán" at bounding box center [619, 302] width 82 height 18
click at [594, 304] on div "Tại văn phòng" at bounding box center [617, 312] width 104 height 20
type input "0"
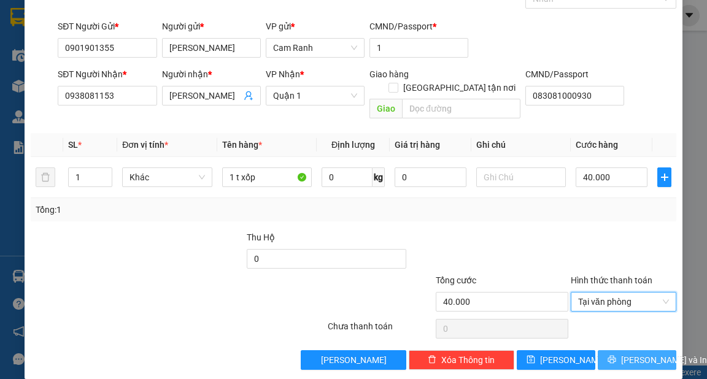
click at [622, 354] on button "[PERSON_NAME] và In" at bounding box center [637, 360] width 79 height 20
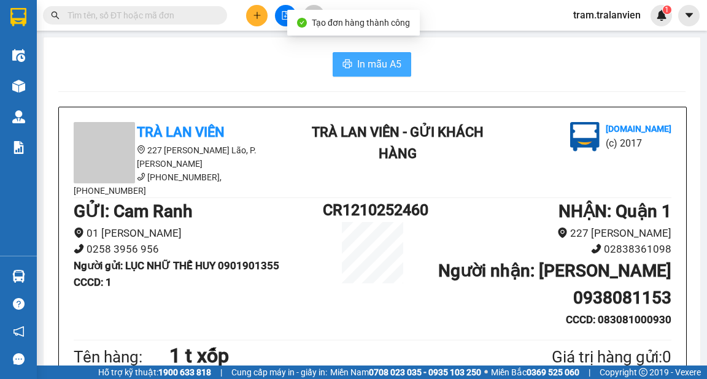
click at [376, 64] on span "In mẫu A5" at bounding box center [379, 63] width 44 height 15
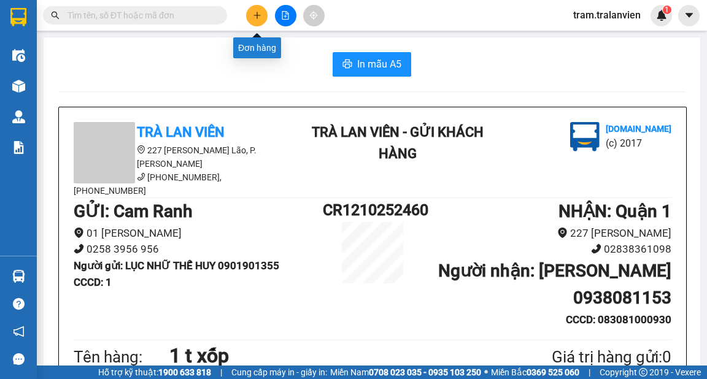
click at [250, 17] on button at bounding box center [256, 15] width 21 height 21
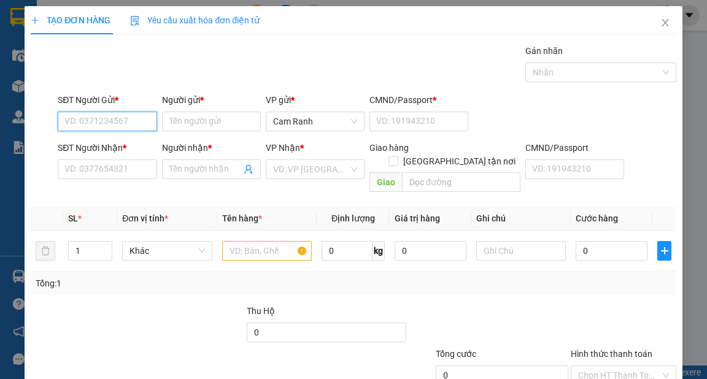
click at [142, 124] on input "SĐT Người Gửi *" at bounding box center [107, 122] width 99 height 20
type input "0"
click at [123, 145] on div "0986655091 - hùng" at bounding box center [105, 146] width 83 height 14
type input "0986655091"
type input "hùng"
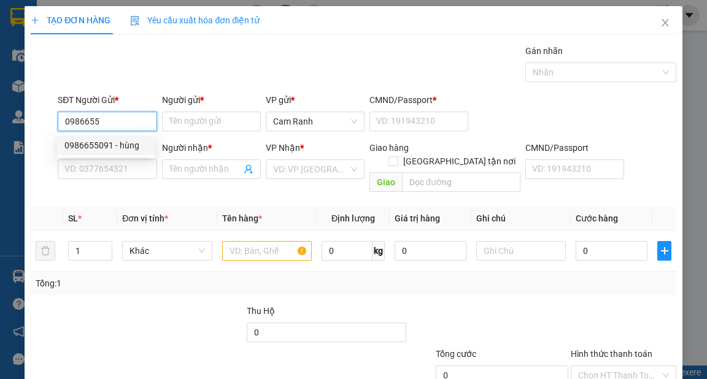
type input "056097000467"
type input "0961123234"
type input "NHÂN"
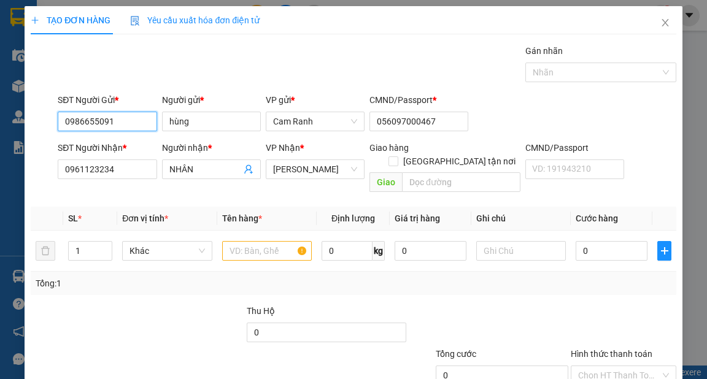
type input "0986655091"
drag, startPoint x: 128, startPoint y: 179, endPoint x: 56, endPoint y: 173, distance: 72.1
click at [56, 173] on div "SĐT Người Nhận * 0961123234" at bounding box center [107, 169] width 104 height 56
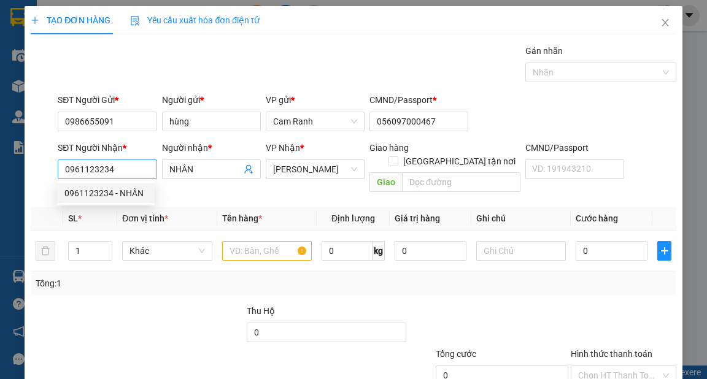
click at [125, 165] on input "0961123234" at bounding box center [107, 170] width 99 height 20
type input "0"
click at [110, 192] on div "0767811115 - chí" at bounding box center [105, 194] width 83 height 14
type input "0767811115"
type input "chí"
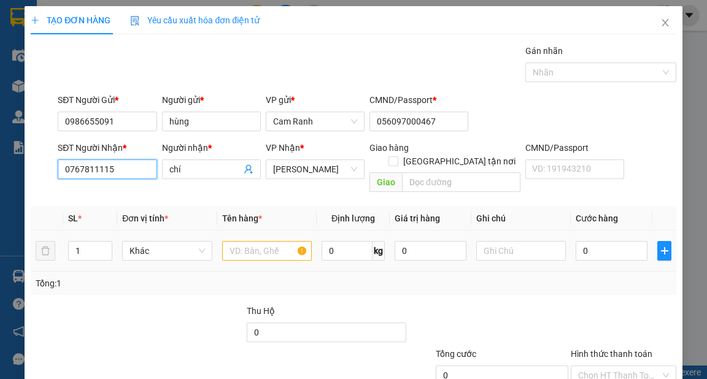
type input "0767811115"
click at [253, 241] on input "text" at bounding box center [267, 251] width 90 height 20
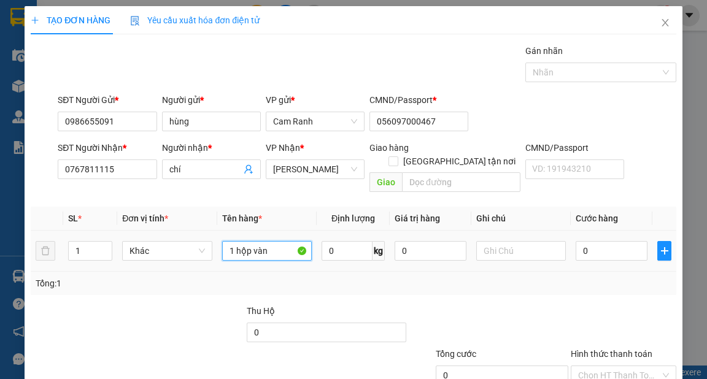
type input "1 hộp vàng"
click at [599, 241] on input "0" at bounding box center [612, 251] width 72 height 20
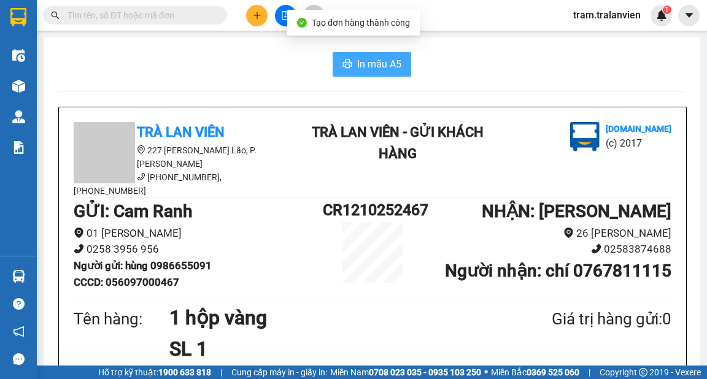
click at [398, 68] on button "In mẫu A5" at bounding box center [372, 64] width 79 height 25
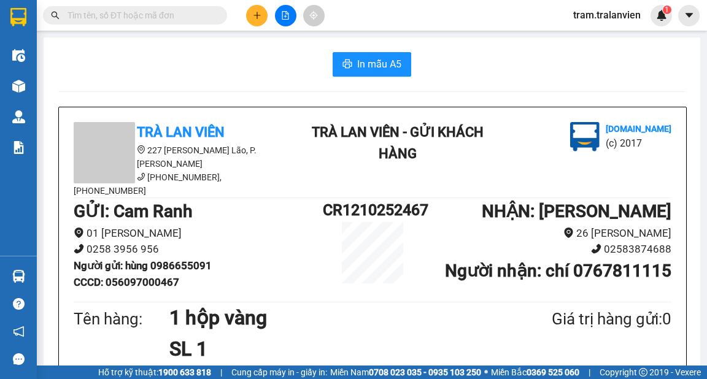
click at [254, 10] on button at bounding box center [256, 15] width 21 height 21
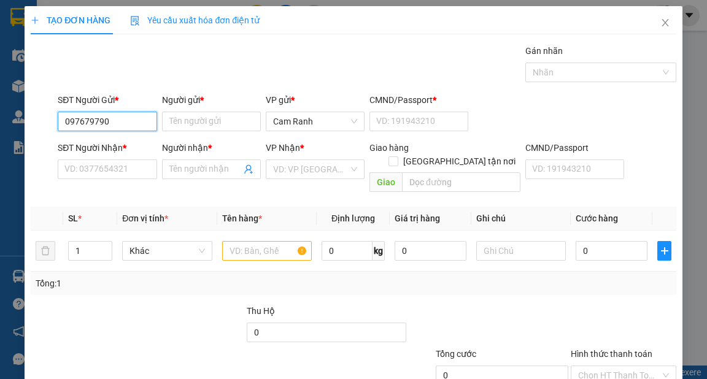
type input "0976797900"
click at [106, 141] on div "0976797900 - vân" at bounding box center [105, 146] width 83 height 14
type input "vân"
type input "1"
type input "0964712209"
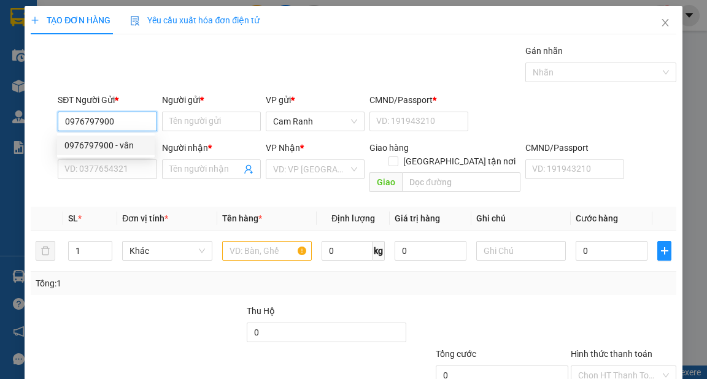
type input "tOÀN"
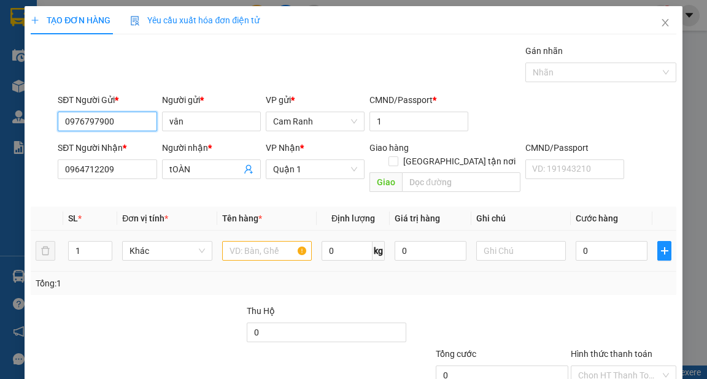
type input "0976797900"
click at [258, 241] on input "text" at bounding box center [267, 251] width 90 height 20
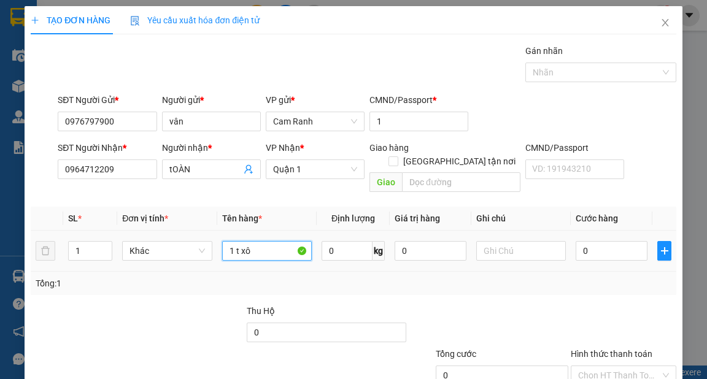
type input "1 t xôp"
click at [588, 241] on input "0" at bounding box center [612, 251] width 72 height 20
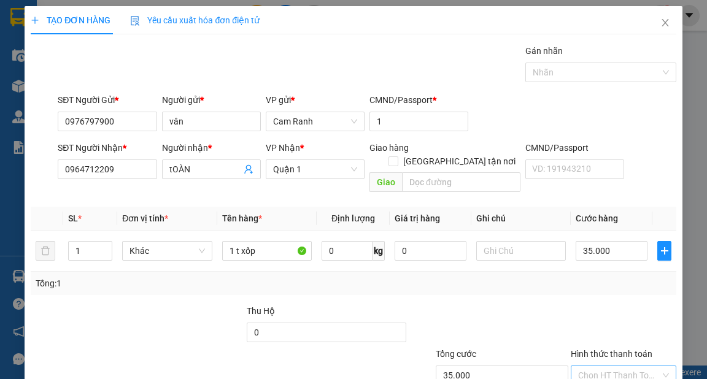
click at [613, 362] on input "Hình thức thanh toán" at bounding box center [619, 375] width 82 height 18
click at [620, 362] on div "Tại văn phòng" at bounding box center [617, 386] width 90 height 14
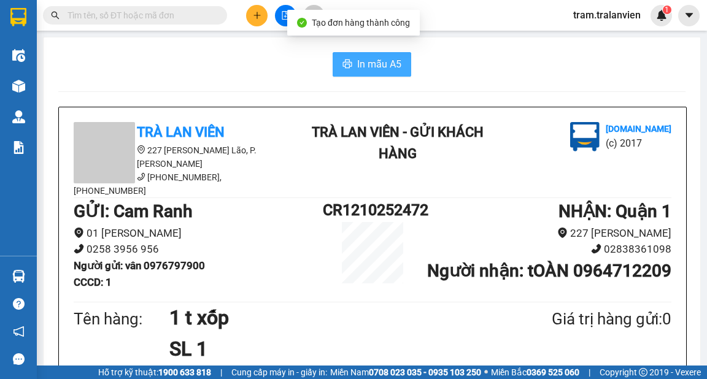
click at [381, 71] on span "In mẫu A5" at bounding box center [379, 63] width 44 height 15
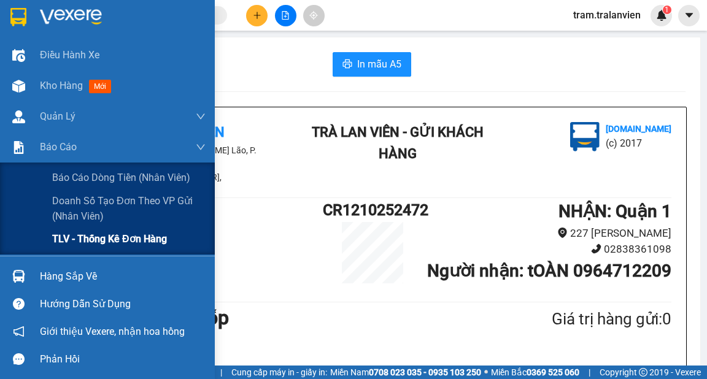
click at [83, 243] on span "TLV - Thống kê đơn hàng" at bounding box center [109, 238] width 115 height 15
